Goal: Task Accomplishment & Management: Complete application form

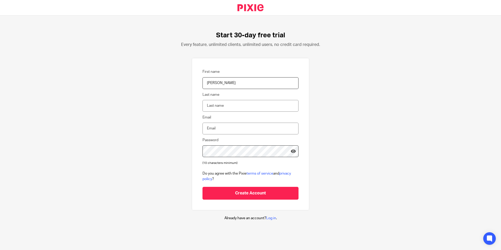
type input "kerry"
type input "agiasotis"
type input "kagiasot@gmail.com"
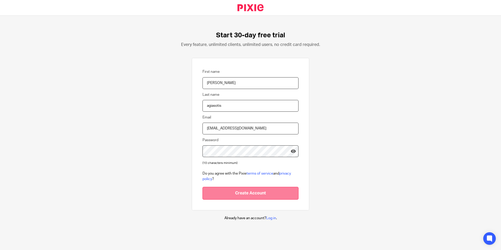
click at [248, 195] on input "Create Account" at bounding box center [250, 193] width 96 height 13
click at [271, 195] on input "Create Account" at bounding box center [250, 193] width 96 height 13
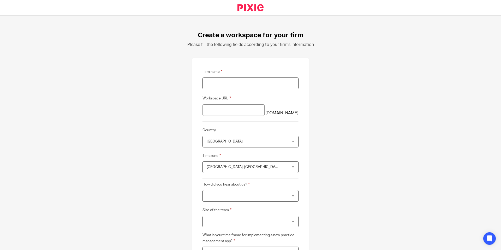
click at [225, 81] on input "Firm name" at bounding box center [250, 83] width 96 height 12
type input "ACME Inc"
type input "acme-inc"
click at [235, 107] on input "acme-inc" at bounding box center [233, 110] width 62 height 12
click at [243, 141] on span "United Kingdom" at bounding box center [243, 141] width 73 height 11
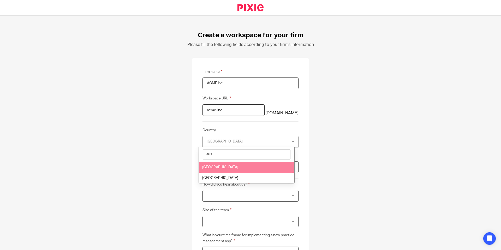
type input "aus"
click at [234, 166] on li "Australia" at bounding box center [246, 167] width 95 height 11
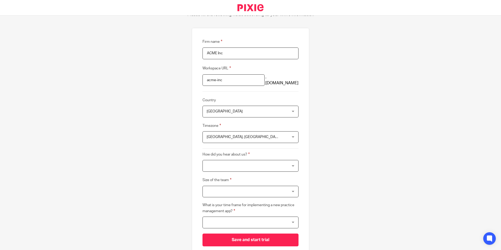
scroll to position [57, 0]
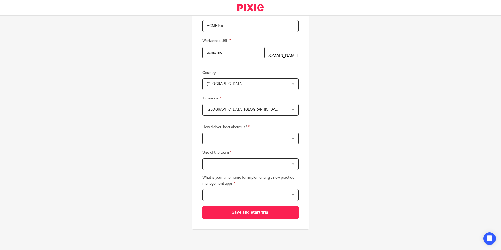
click at [261, 110] on span "Edinburgh, London" at bounding box center [243, 109] width 73 height 11
type input "a"
click at [351, 135] on div "Create a workspace for your firm Please fill the following fields according to …" at bounding box center [250, 133] width 501 height 234
click at [263, 141] on div at bounding box center [250, 139] width 96 height 12
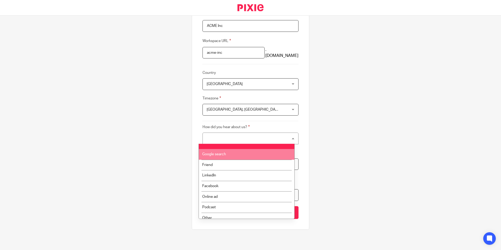
click at [232, 155] on li "Google search" at bounding box center [246, 154] width 95 height 11
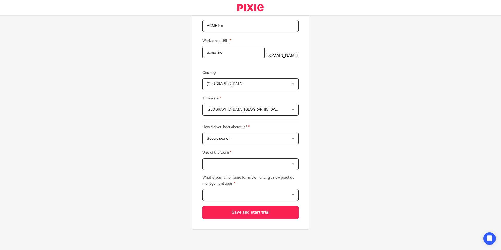
click at [236, 162] on div at bounding box center [250, 164] width 96 height 12
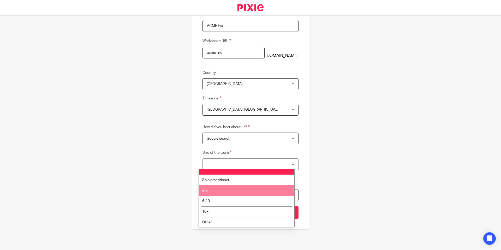
click at [241, 190] on li "2-5" at bounding box center [246, 190] width 95 height 11
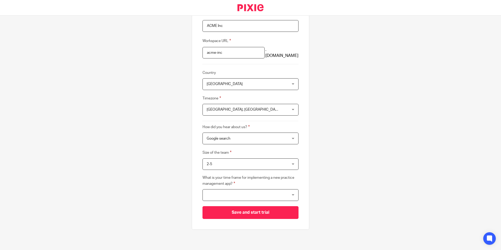
click at [241, 194] on div at bounding box center [250, 195] width 96 height 12
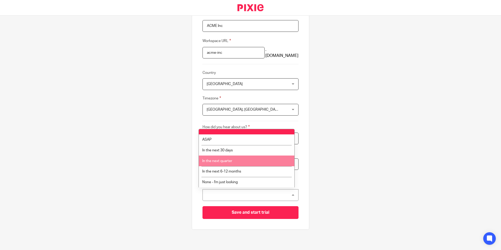
click at [246, 162] on li "In the next quarter" at bounding box center [246, 160] width 95 height 11
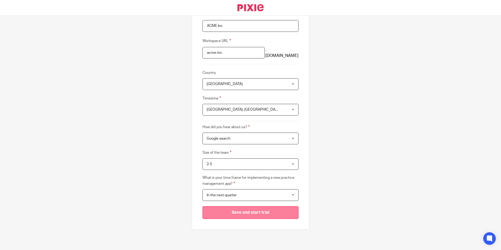
click at [252, 210] on input "Save and start trial" at bounding box center [250, 212] width 96 height 13
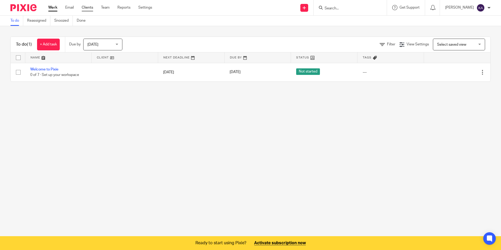
click at [87, 10] on link "Clients" at bounding box center [87, 7] width 11 height 5
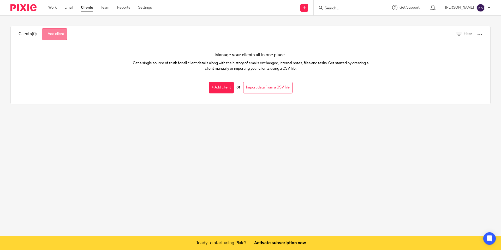
click at [48, 33] on link "+ Add client" at bounding box center [54, 34] width 25 height 12
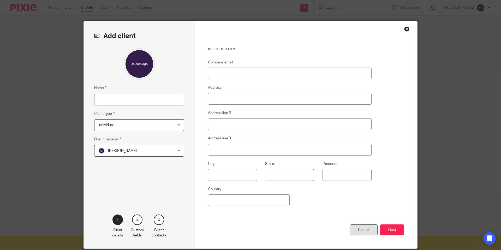
click at [357, 230] on div "Cancel" at bounding box center [364, 229] width 28 height 11
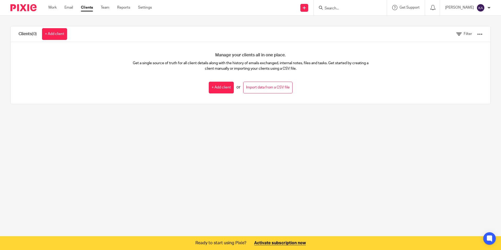
click at [88, 9] on link "Clients" at bounding box center [87, 7] width 12 height 5
click at [63, 34] on link "+ Add client" at bounding box center [54, 34] width 25 height 12
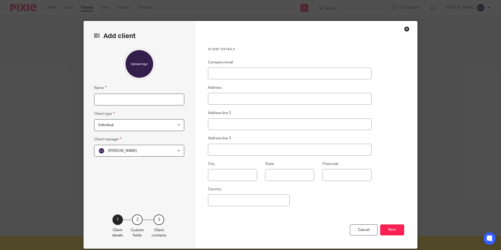
click at [155, 102] on input "Name" at bounding box center [139, 100] width 90 height 12
type input "Acme inc"
click at [274, 75] on input "Company email" at bounding box center [290, 74] width 164 height 12
click at [270, 93] on fieldset "Address" at bounding box center [290, 95] width 164 height 20
click at [382, 233] on button "Next" at bounding box center [392, 229] width 24 height 11
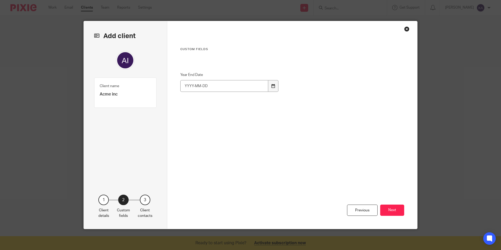
click at [269, 87] on div at bounding box center [273, 86] width 10 height 12
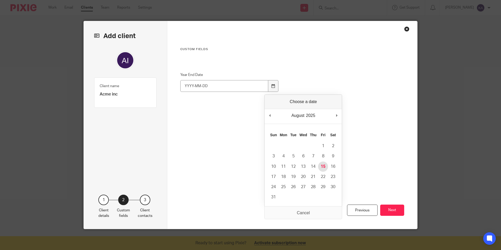
type input "2025-08-15"
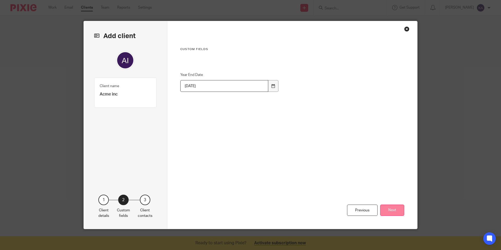
click at [393, 215] on button "Next" at bounding box center [392, 209] width 24 height 11
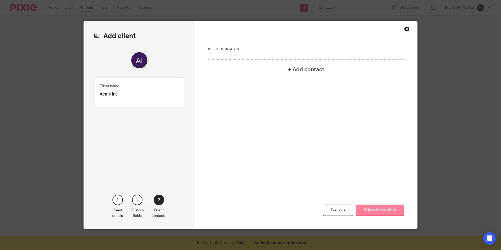
click at [392, 212] on button "Skip and save client" at bounding box center [380, 209] width 48 height 11
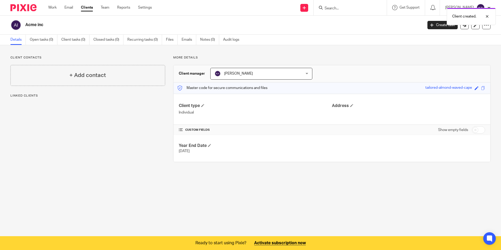
click at [69, 117] on div "Client contacts + Add contact Linked clients" at bounding box center [83, 109] width 163 height 106
click at [87, 7] on link "Clients" at bounding box center [87, 7] width 12 height 5
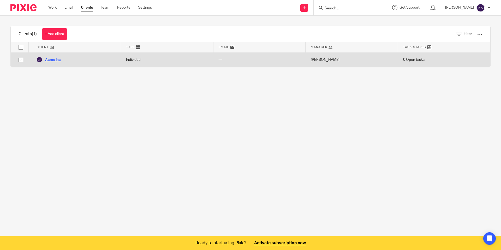
click at [51, 61] on link "Acme inc" at bounding box center [48, 60] width 25 height 6
